Goal: Check status: Check status

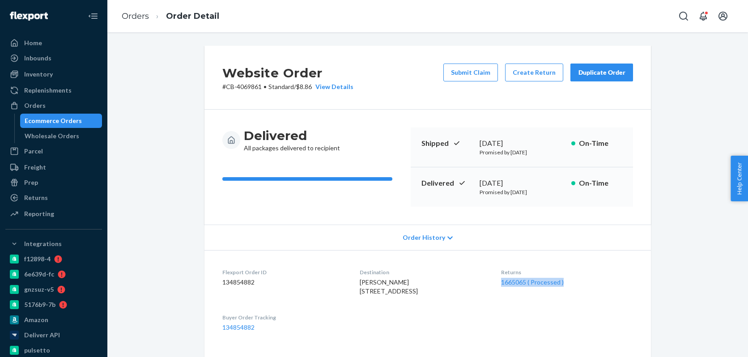
scroll to position [183, 0]
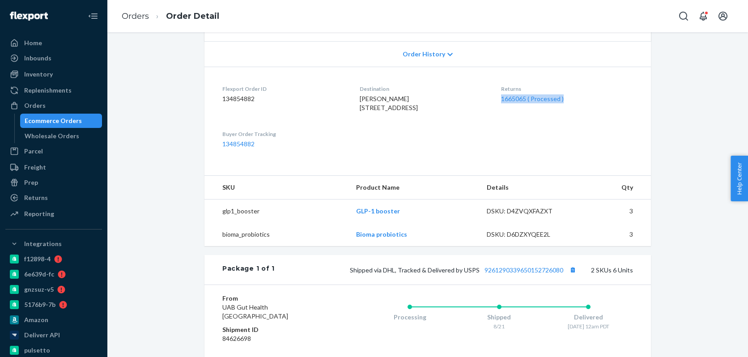
click at [77, 120] on div "Ecommerce Orders" at bounding box center [53, 120] width 57 height 9
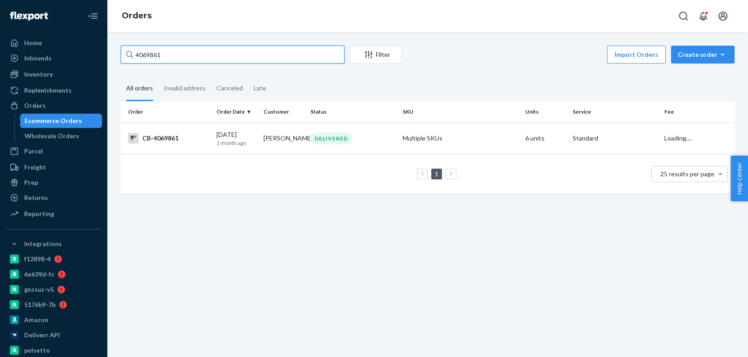
paste input "3611809"
type input "3611809"
click at [237, 136] on div "[DATE] [DATE]" at bounding box center [237, 138] width 40 height 17
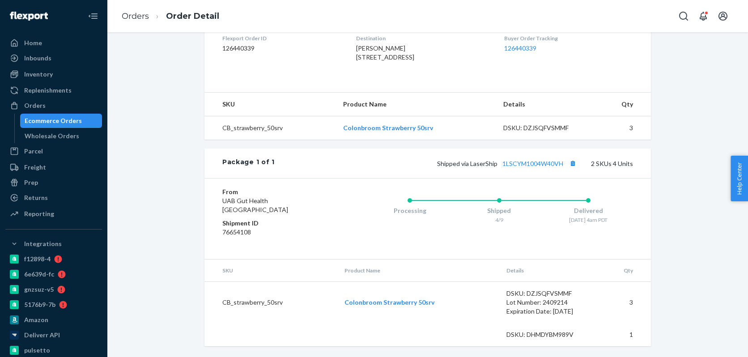
scroll to position [252, 0]
click at [80, 117] on div "Ecommerce Orders" at bounding box center [61, 121] width 81 height 13
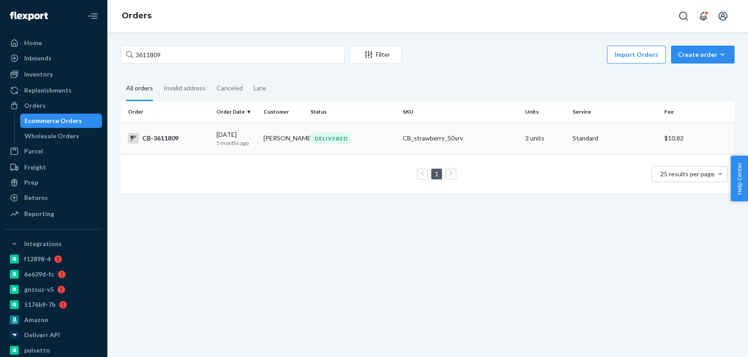
click at [341, 141] on div "DELIVERED" at bounding box center [332, 138] width 42 height 12
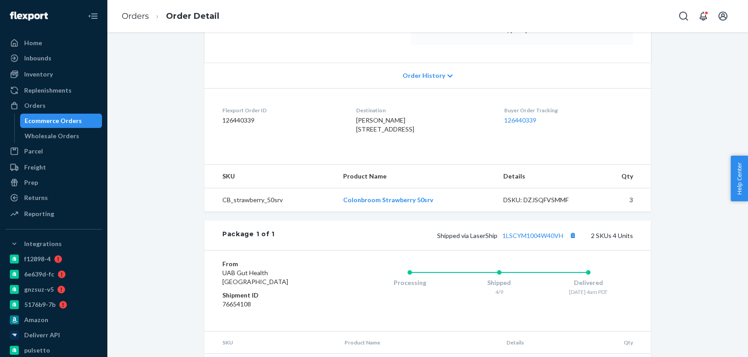
scroll to position [159, 0]
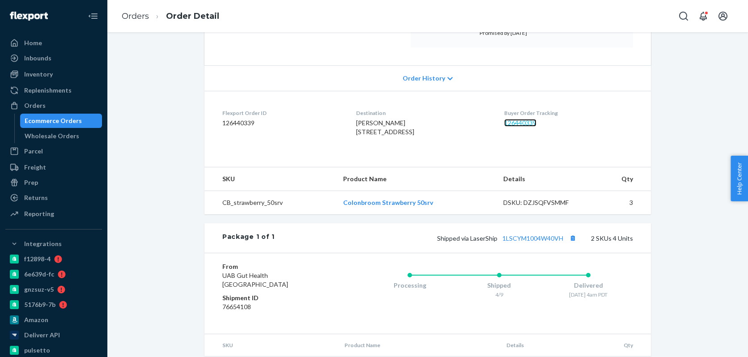
click at [529, 124] on link "126440339" at bounding box center [520, 123] width 32 height 8
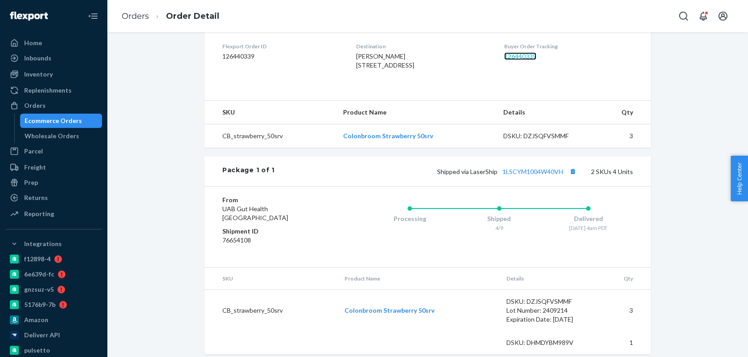
scroll to position [252, 0]
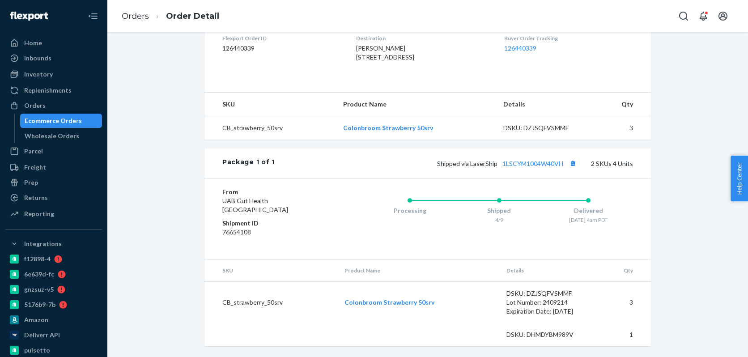
click at [83, 123] on div "Ecommerce Orders" at bounding box center [61, 121] width 81 height 13
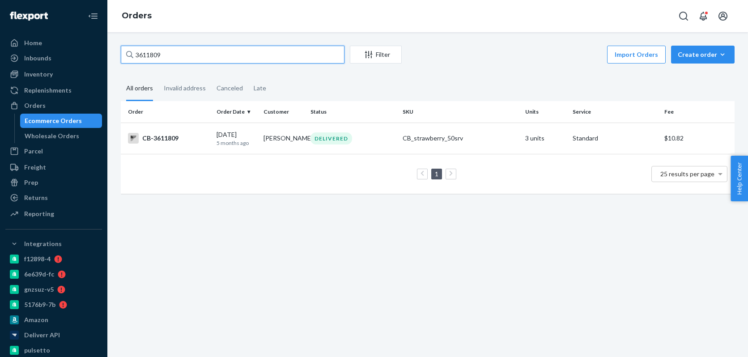
paste input "903878"
type input "3903878"
click at [311, 139] on div "DELIVERED" at bounding box center [332, 138] width 42 height 12
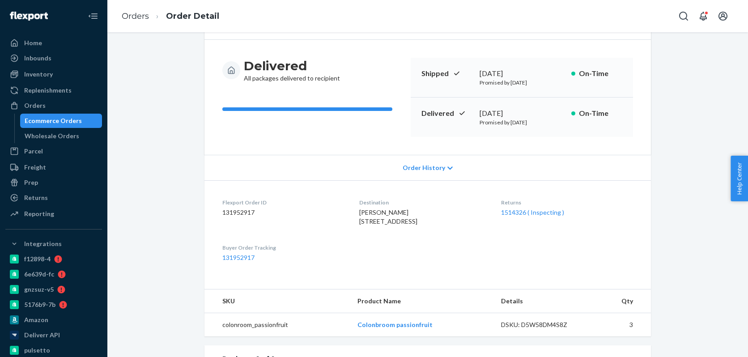
scroll to position [71, 0]
click at [545, 214] on link "1514326 ( Inspecting )" at bounding box center [532, 212] width 63 height 8
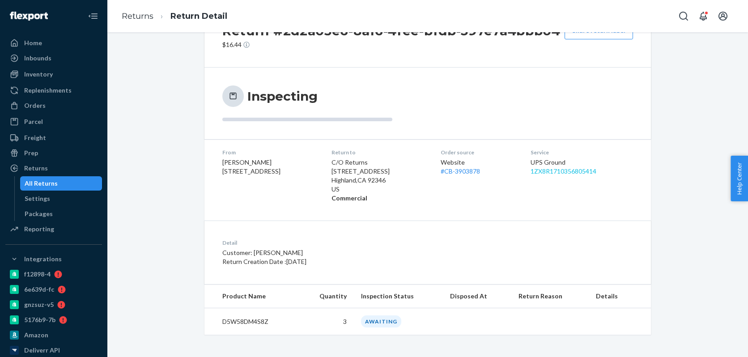
scroll to position [48, 0]
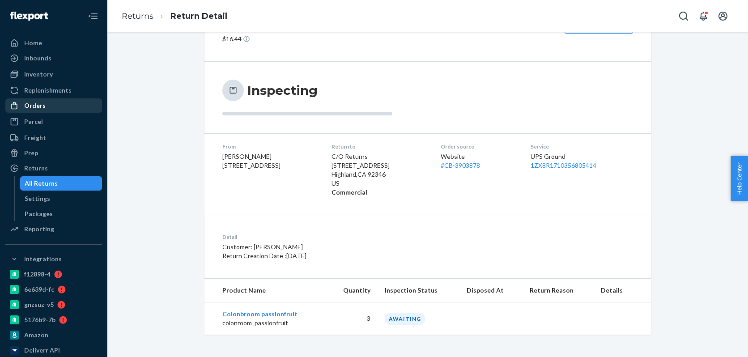
click at [55, 105] on div "Orders" at bounding box center [53, 105] width 95 height 13
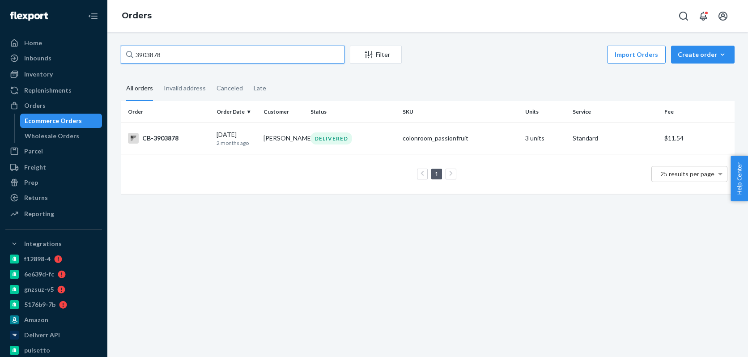
paste input "4106234"
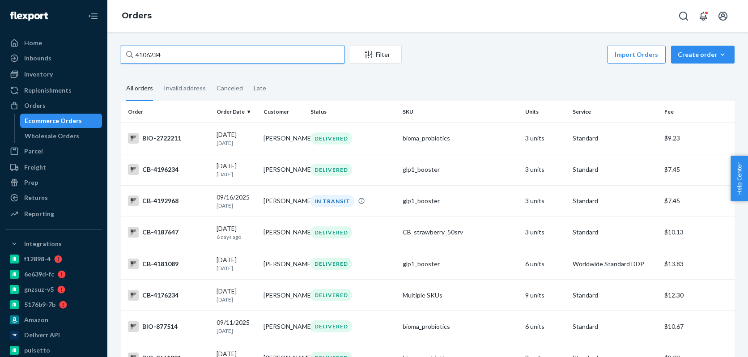
paste input "18662"
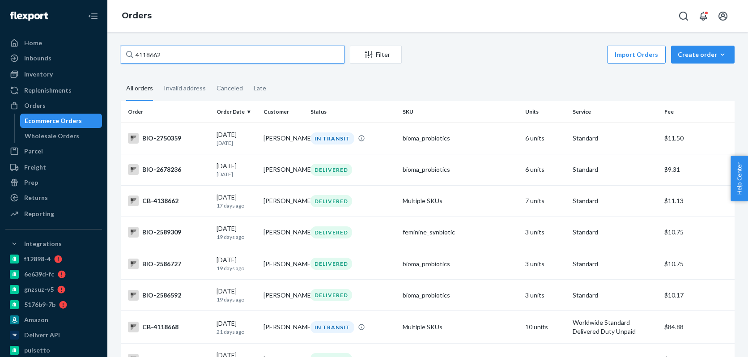
paste input "0"
paste input "58"
paste input "5"
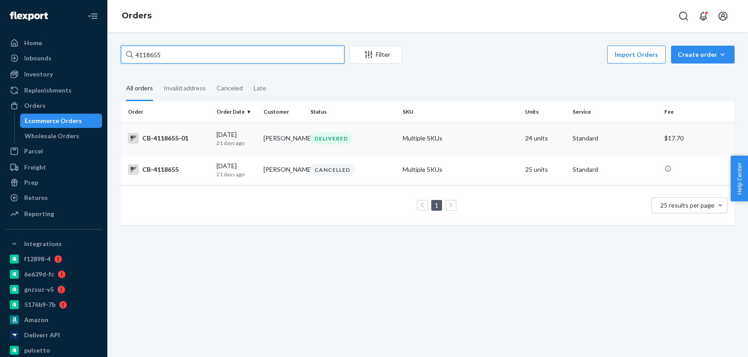
type input "4118655"
click at [254, 139] on div "[DATE] [DATE]" at bounding box center [237, 138] width 40 height 17
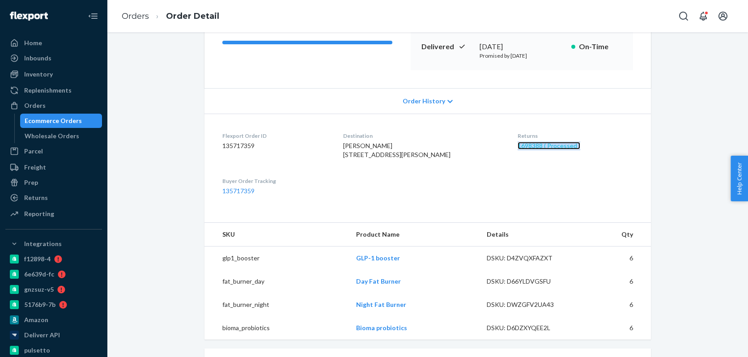
scroll to position [145, 0]
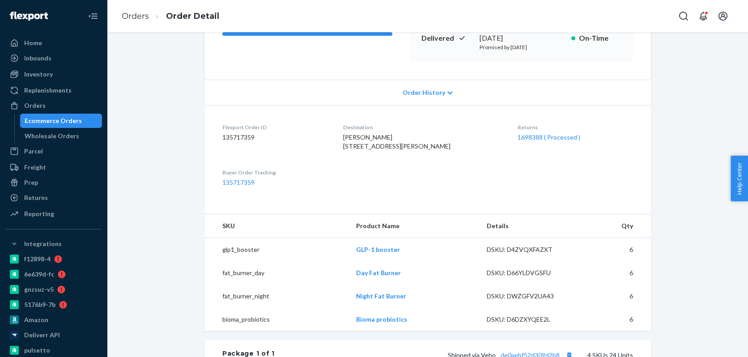
click at [494, 150] on dl "Flexport Order ID 135717359 Destination [PERSON_NAME] [STREET_ADDRESS][PERSON_N…" at bounding box center [428, 155] width 447 height 100
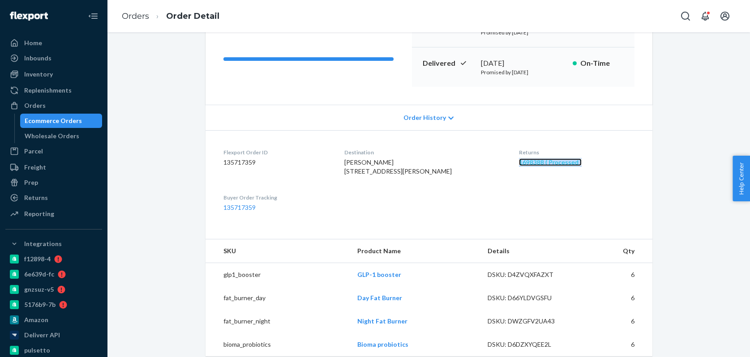
scroll to position [0, 0]
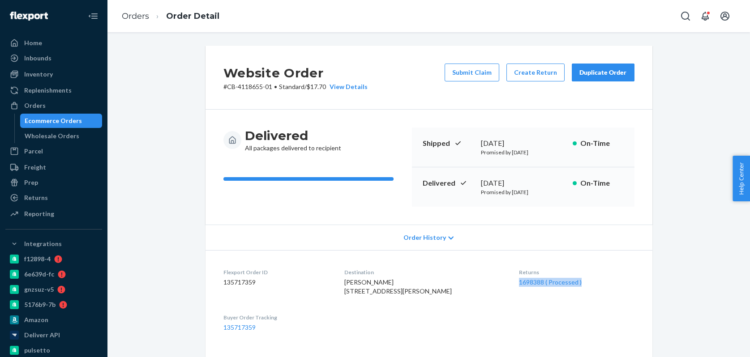
click at [45, 120] on div "Ecommerce Orders" at bounding box center [53, 120] width 57 height 9
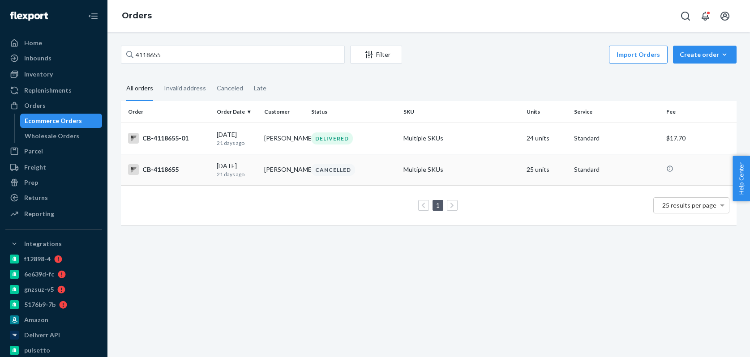
click at [290, 174] on td "[PERSON_NAME]" at bounding box center [283, 169] width 47 height 31
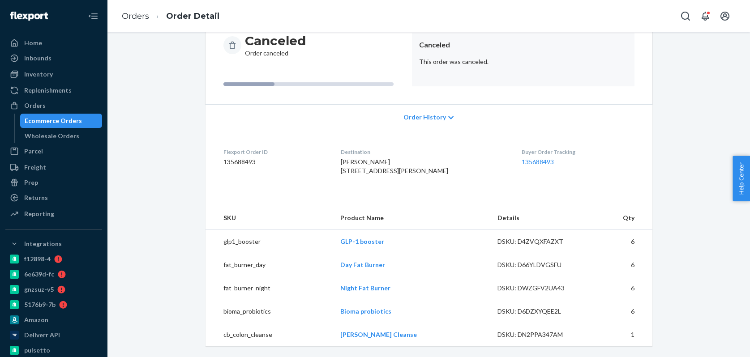
scroll to position [113, 0]
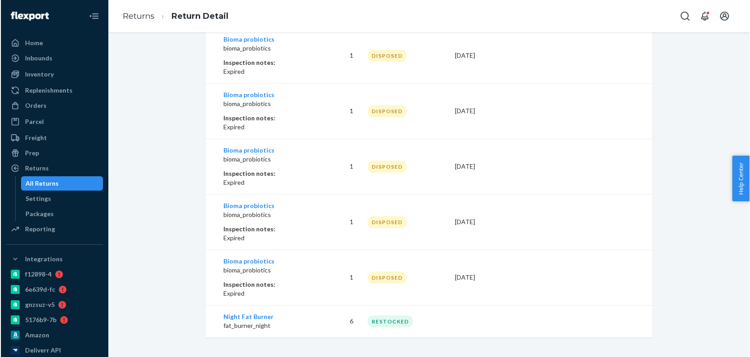
scroll to position [445, 0]
